Goal: Navigation & Orientation: Find specific page/section

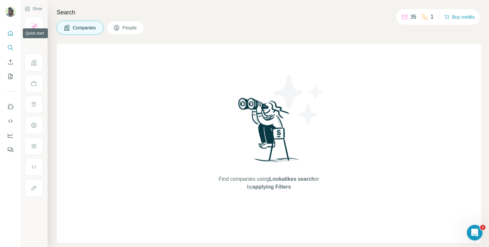
click at [10, 35] on icon "Quick start" at bounding box center [10, 33] width 7 height 7
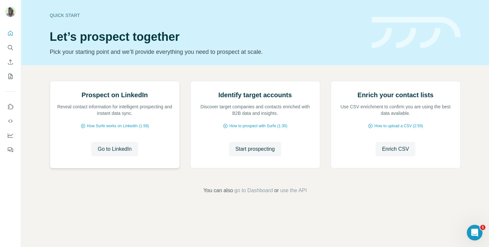
scroll to position [14, 0]
click at [9, 47] on icon "Search" at bounding box center [10, 47] width 7 height 7
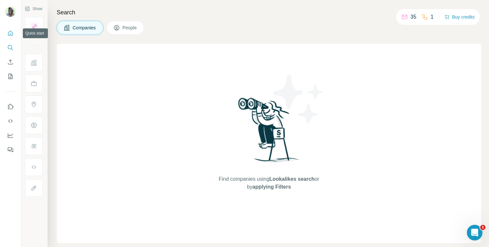
click at [10, 36] on button "Quick start" at bounding box center [10, 33] width 10 height 12
